Goal: Information Seeking & Learning: Learn about a topic

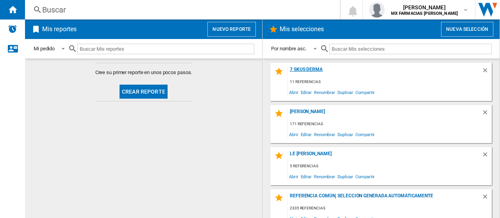
click at [320, 70] on div "7 SKUS DERMA" at bounding box center [385, 72] width 194 height 11
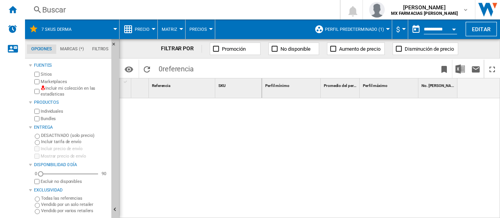
click at [334, 29] on span "Perfil predeterminado (1)" at bounding box center [354, 29] width 59 height 5
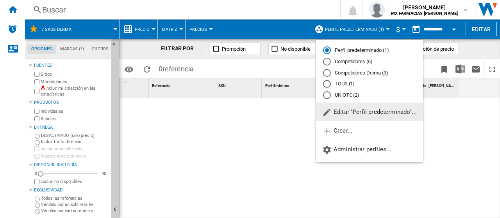
click at [328, 72] on div "Competidores Derma (3)" at bounding box center [327, 73] width 8 height 8
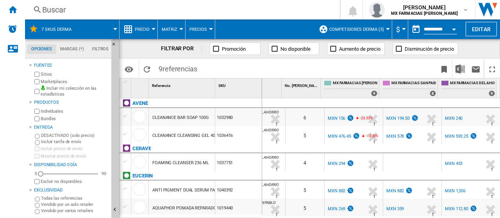
click at [334, 121] on div "MXN 156" at bounding box center [340, 119] width 28 height 8
click at [446, 116] on div "MXN 240" at bounding box center [454, 118] width 18 height 5
click at [396, 163] on div at bounding box center [412, 162] width 58 height 18
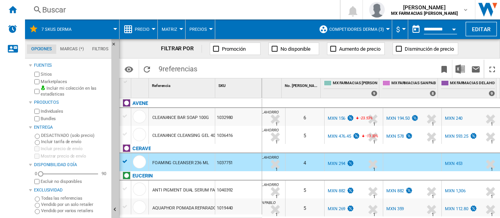
click at [451, 161] on div "MXN 453" at bounding box center [454, 163] width 18 height 5
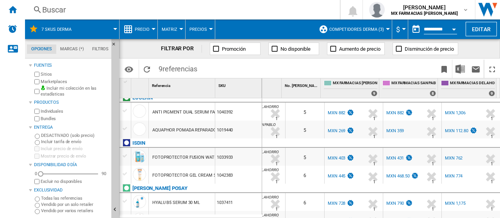
scroll to position [84, 0]
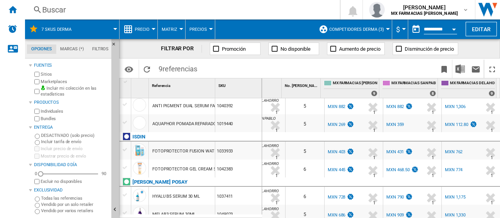
click at [240, 154] on div "1033933" at bounding box center [238, 151] width 46 height 18
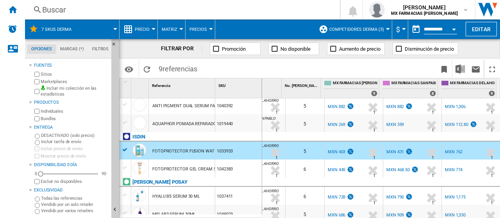
click at [456, 151] on div "MXN 762" at bounding box center [454, 152] width 18 height 5
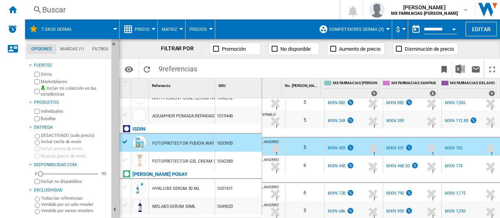
scroll to position [53, 0]
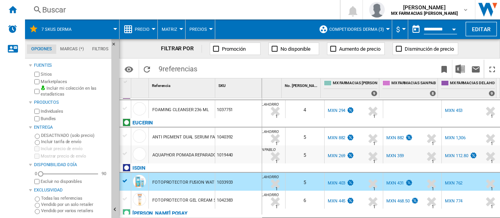
click at [245, 156] on div "1019440" at bounding box center [238, 155] width 46 height 18
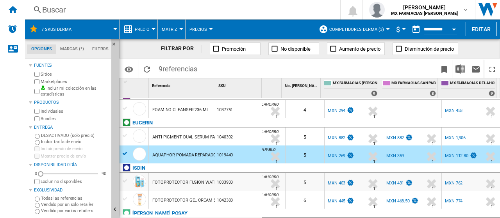
scroll to position [92, 0]
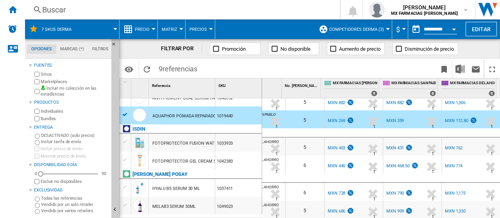
click at [250, 143] on div "1033933" at bounding box center [238, 143] width 46 height 18
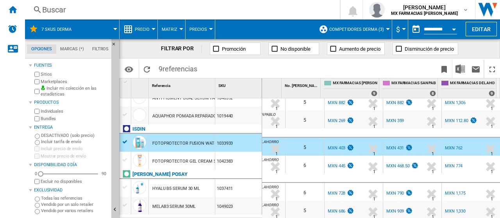
click at [246, 158] on div "1042383" at bounding box center [238, 161] width 46 height 18
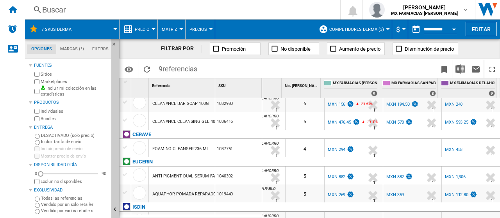
scroll to position [0, 0]
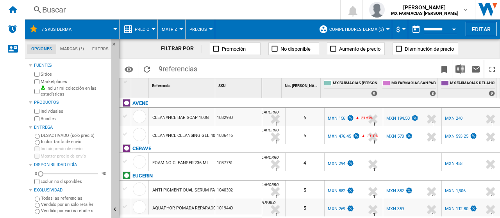
click at [236, 140] on div "1036416" at bounding box center [238, 135] width 46 height 18
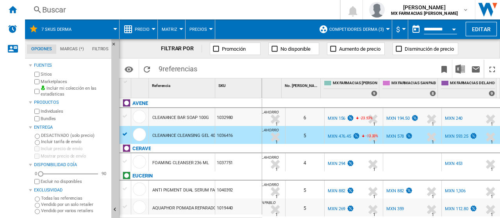
click at [244, 116] on div "1032980" at bounding box center [238, 117] width 46 height 18
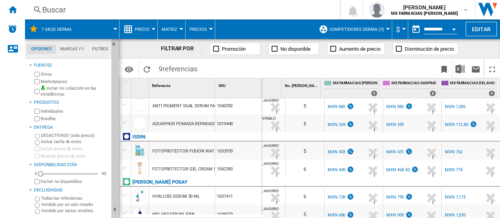
scroll to position [92, 0]
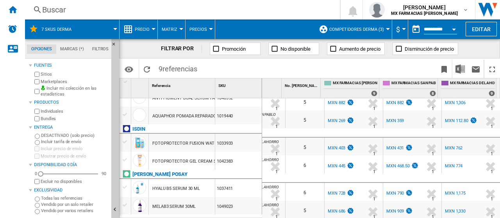
click at [233, 187] on div "1037411" at bounding box center [238, 188] width 46 height 18
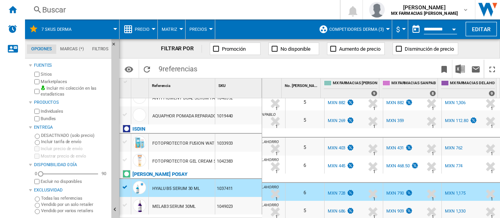
click at [334, 191] on div "MXN 728" at bounding box center [337, 193] width 18 height 5
click at [239, 204] on div "1049023" at bounding box center [238, 206] width 46 height 18
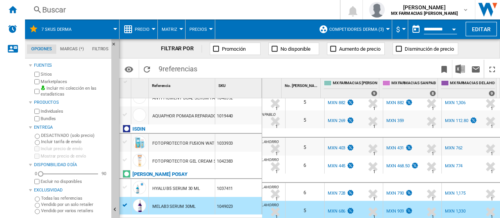
scroll to position [14, 0]
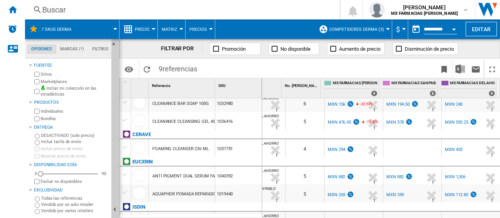
click at [246, 175] on div "1040392" at bounding box center [238, 176] width 46 height 18
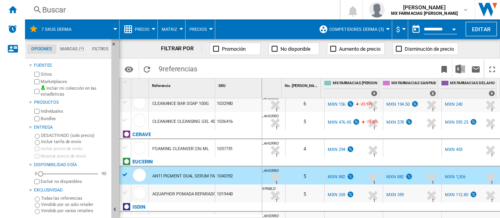
scroll to position [53, 0]
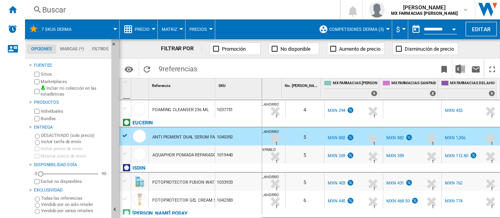
click at [338, 137] on div "MXN 882" at bounding box center [337, 137] width 18 height 5
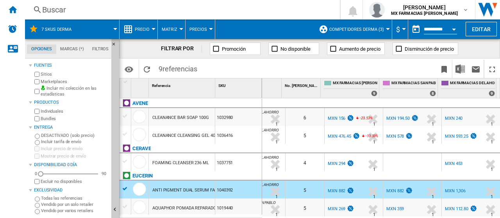
click at [398, 120] on div "MXN 194.50" at bounding box center [397, 118] width 23 height 5
click at [308, 120] on div "6" at bounding box center [304, 117] width 39 height 18
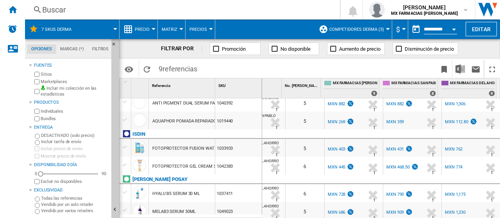
scroll to position [92, 0]
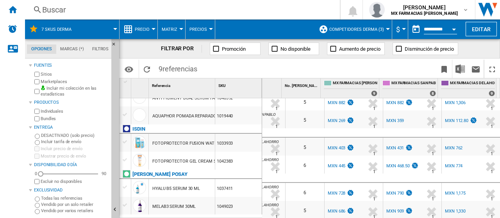
click at [241, 147] on div "1033933" at bounding box center [238, 143] width 46 height 18
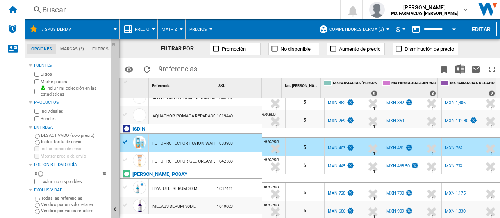
click at [392, 146] on div "MXN 431" at bounding box center [395, 148] width 18 height 5
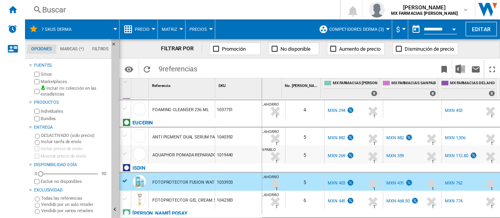
click at [390, 154] on div "MXN 359" at bounding box center [395, 155] width 18 height 5
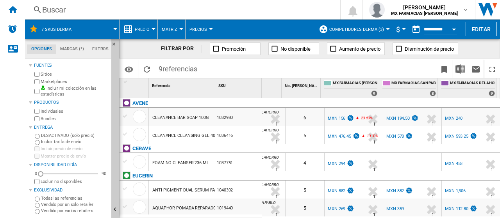
scroll to position [92, 0]
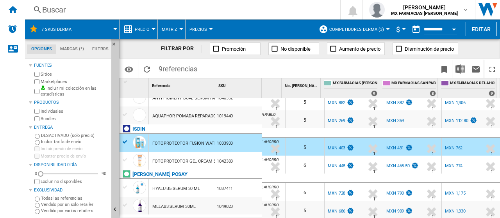
click at [243, 161] on div "1042383" at bounding box center [238, 161] width 46 height 18
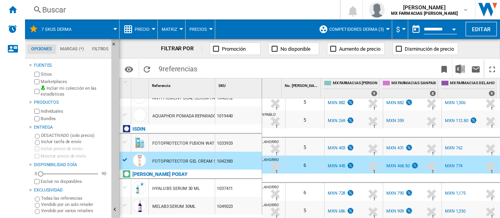
click at [397, 164] on div "MXN 468.50" at bounding box center [397, 166] width 23 height 5
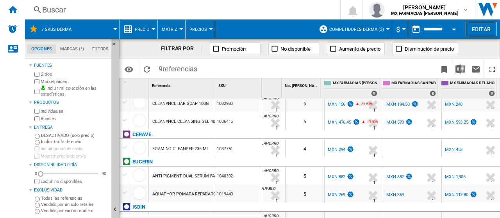
scroll to position [0, 0]
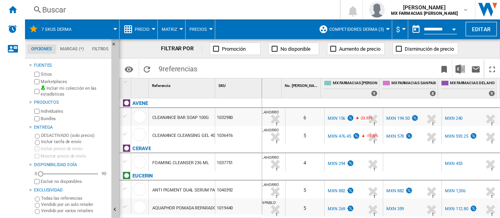
click at [256, 134] on div "1036416" at bounding box center [238, 135] width 46 height 18
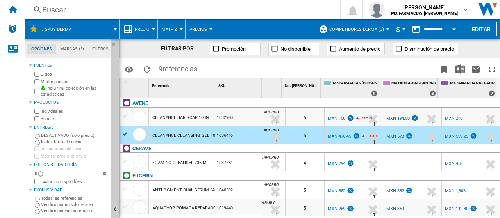
click at [392, 135] on div "MXN 578" at bounding box center [395, 136] width 18 height 5
click at [250, 121] on div "1032980" at bounding box center [238, 117] width 46 height 18
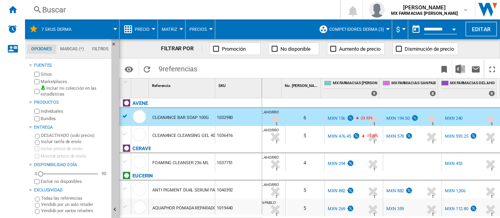
click at [394, 117] on div "MXN 194.50" at bounding box center [397, 118] width 23 height 5
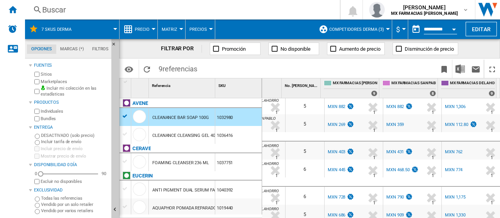
scroll to position [84, 0]
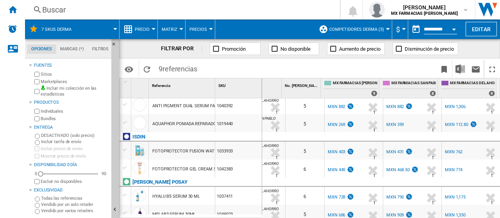
click at [247, 190] on div "1037411" at bounding box center [238, 196] width 46 height 18
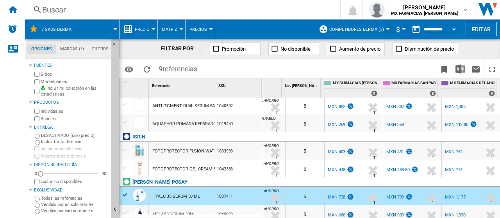
scroll to position [92, 0]
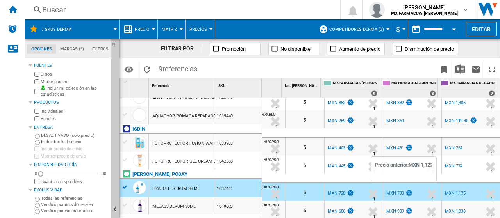
click at [405, 190] on img at bounding box center [409, 193] width 8 height 7
click at [239, 208] on div "1049023" at bounding box center [238, 206] width 46 height 18
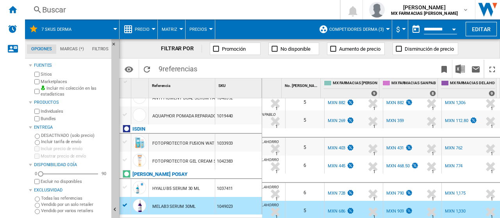
click at [388, 209] on div "MXN 909" at bounding box center [395, 211] width 18 height 5
click at [397, 191] on div "MXN 790" at bounding box center [395, 193] width 18 height 5
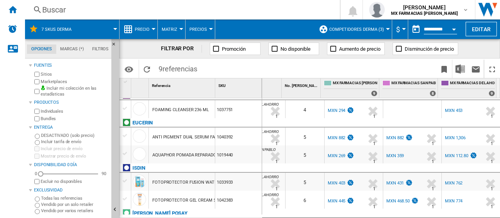
click at [251, 141] on div "1040392" at bounding box center [238, 137] width 46 height 18
